Goal: Task Accomplishment & Management: Manage account settings

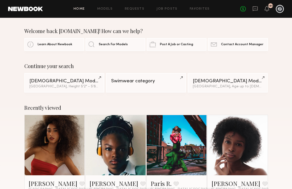
click at [281, 8] on div at bounding box center [280, 9] width 8 height 8
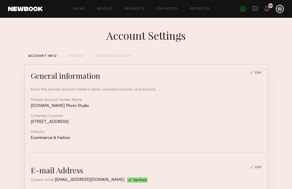
click at [134, 11] on div "Home Models Requests Job Posts Favorites Sign Out No fees up to $5,000 181" at bounding box center [163, 9] width 241 height 8
click at [137, 5] on div "Home Models Requests Job Posts Favorites Sign Out No fees up to $5,000 181" at bounding box center [163, 9] width 241 height 8
click at [137, 9] on link "Requests" at bounding box center [135, 8] width 20 height 3
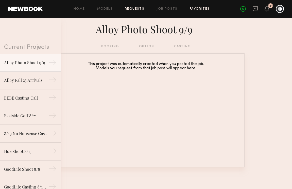
click at [205, 8] on link "Favorites" at bounding box center [200, 8] width 20 height 3
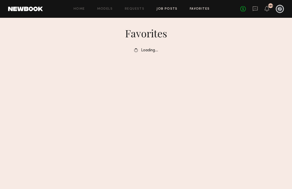
click at [172, 8] on link "Job Posts" at bounding box center [166, 8] width 21 height 3
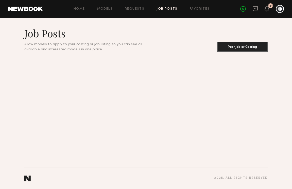
click at [186, 9] on div "Home Models Requests Job Posts Favorites Sign Out" at bounding box center [141, 8] width 197 height 3
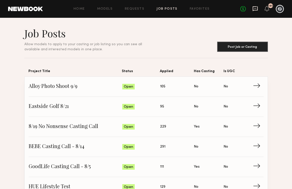
click at [256, 8] on icon at bounding box center [255, 8] width 2 height 1
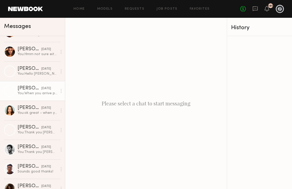
scroll to position [34, 0]
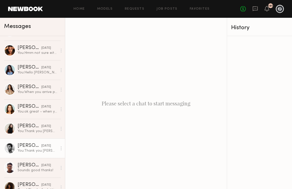
click at [28, 139] on link "[PERSON_NAME] [DATE] You: Thank you [PERSON_NAME]!" at bounding box center [32, 148] width 65 height 20
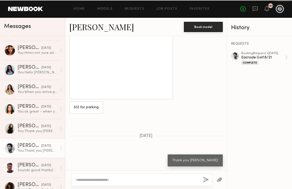
scroll to position [684, 0]
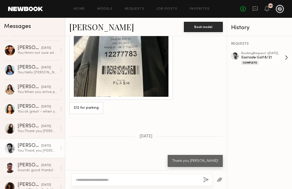
click at [270, 55] on div "Eastside Golf 8/21" at bounding box center [263, 57] width 44 height 5
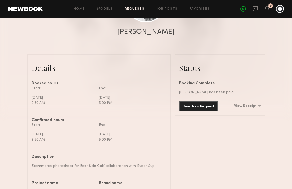
scroll to position [126, 0]
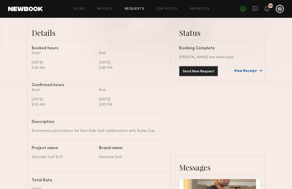
click at [256, 72] on link "View Receipt" at bounding box center [247, 71] width 26 height 4
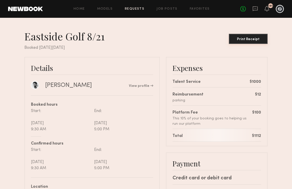
click at [252, 42] on button "Print Receipt" at bounding box center [248, 39] width 39 height 10
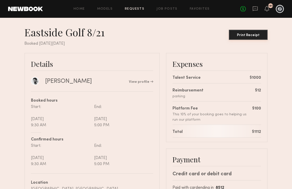
scroll to position [7, 0]
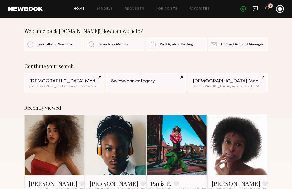
click at [258, 9] on icon at bounding box center [255, 9] width 6 height 6
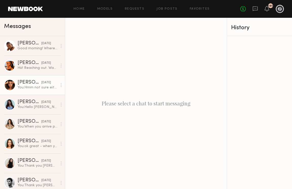
click at [41, 84] on div "[DATE]" at bounding box center [46, 82] width 10 height 5
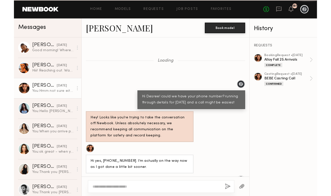
scroll to position [460, 0]
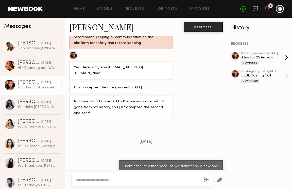
click at [273, 56] on div "Alloy Fall 25 Arrivals" at bounding box center [263, 57] width 44 height 5
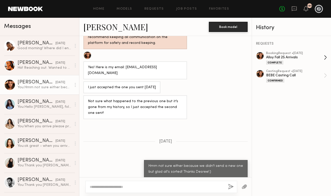
scroll to position [452, 0]
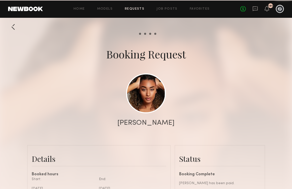
click at [244, 50] on div "Booking Request" at bounding box center [146, 54] width 292 height 14
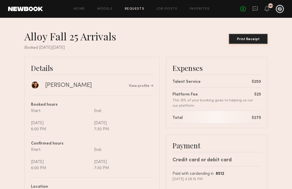
click at [244, 41] on button "Print Receipt" at bounding box center [248, 39] width 39 height 10
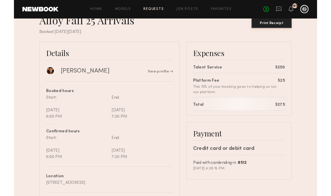
scroll to position [17, 0]
